Goal: Find specific page/section: Find specific page/section

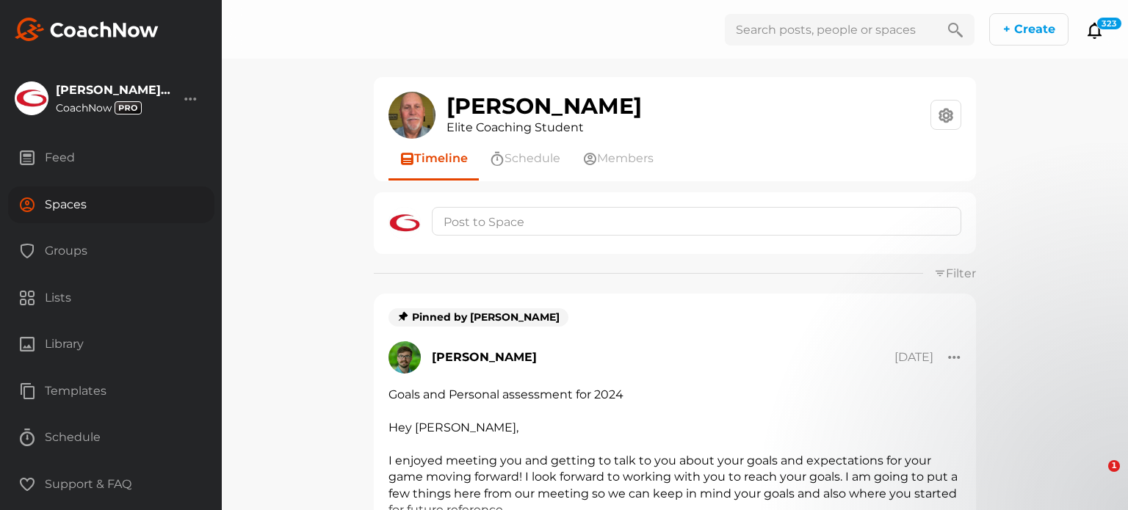
click at [65, 208] on div "Spaces" at bounding box center [111, 205] width 206 height 37
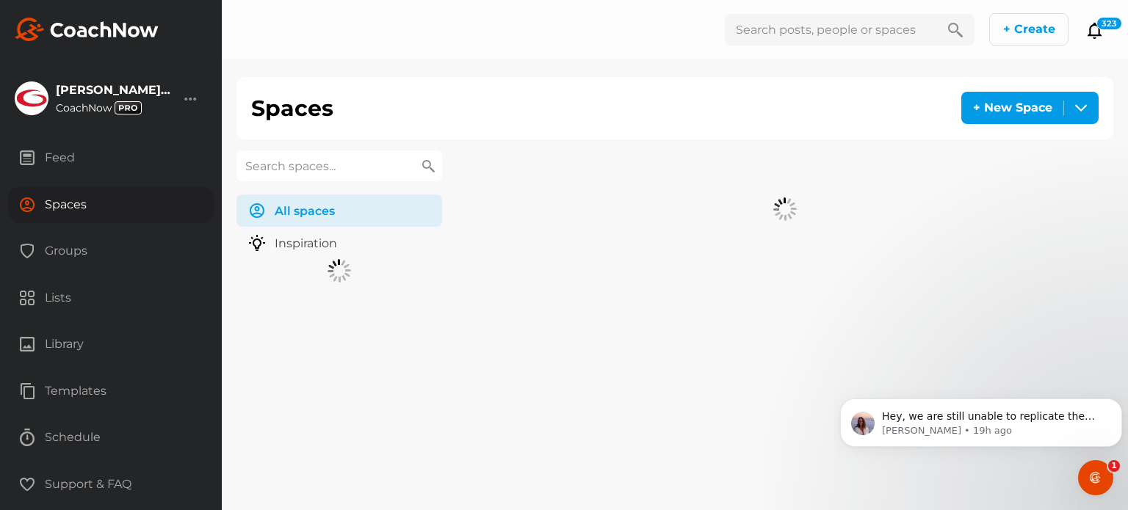
click at [364, 165] on input "text" at bounding box center [339, 166] width 206 height 31
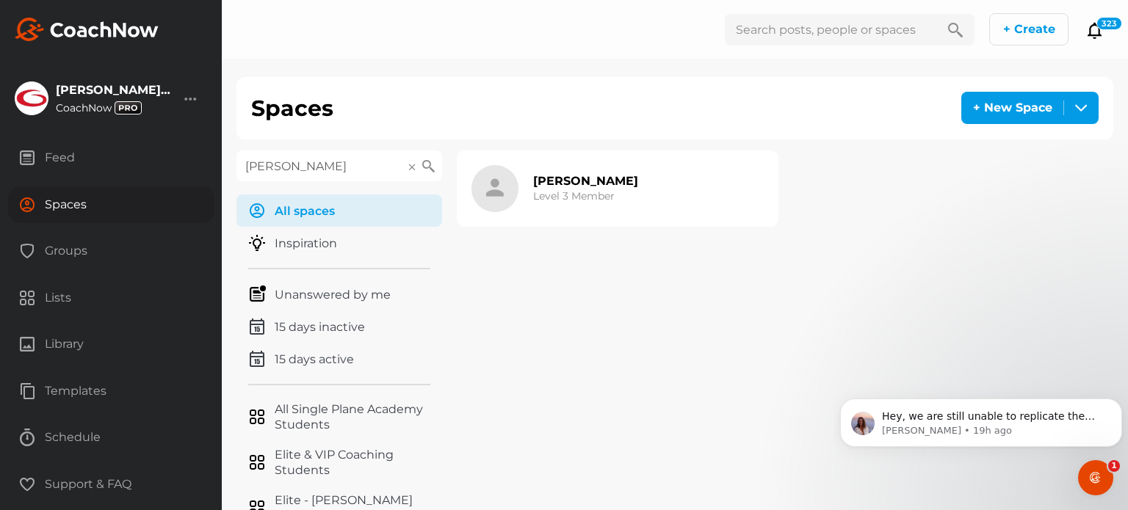
type input "[PERSON_NAME]"
click at [571, 183] on h2 "[PERSON_NAME]" at bounding box center [585, 180] width 105 height 15
